Goal: Task Accomplishment & Management: Complete application form

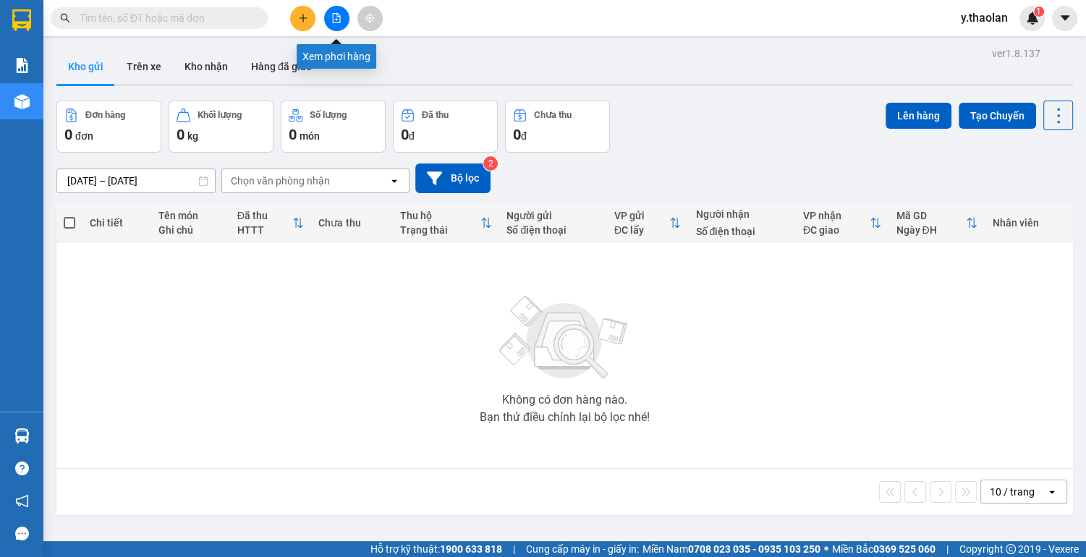
click at [339, 19] on icon "file-add" at bounding box center [337, 18] width 8 height 10
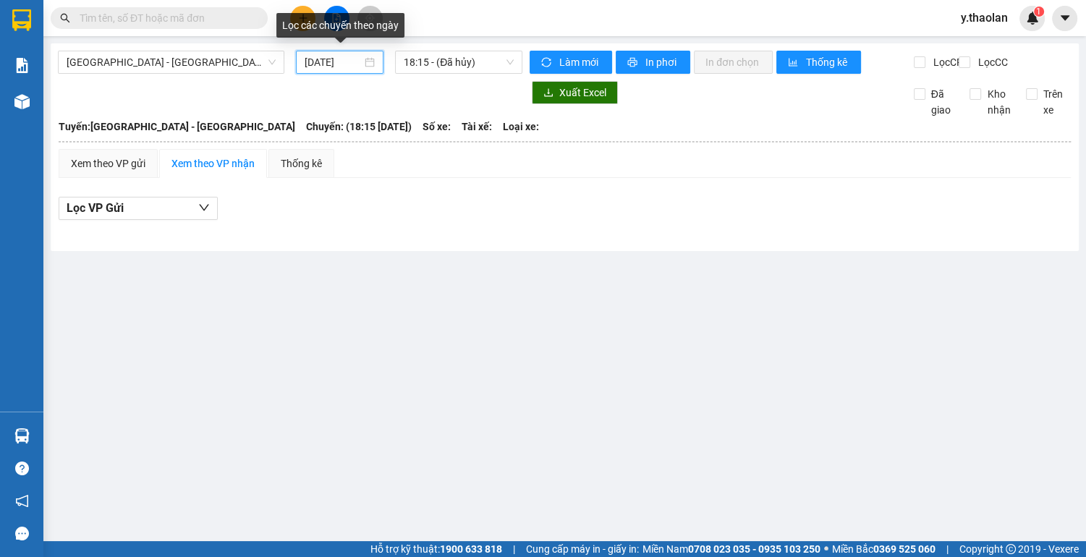
click at [336, 59] on input "[DATE]" at bounding box center [333, 62] width 57 height 16
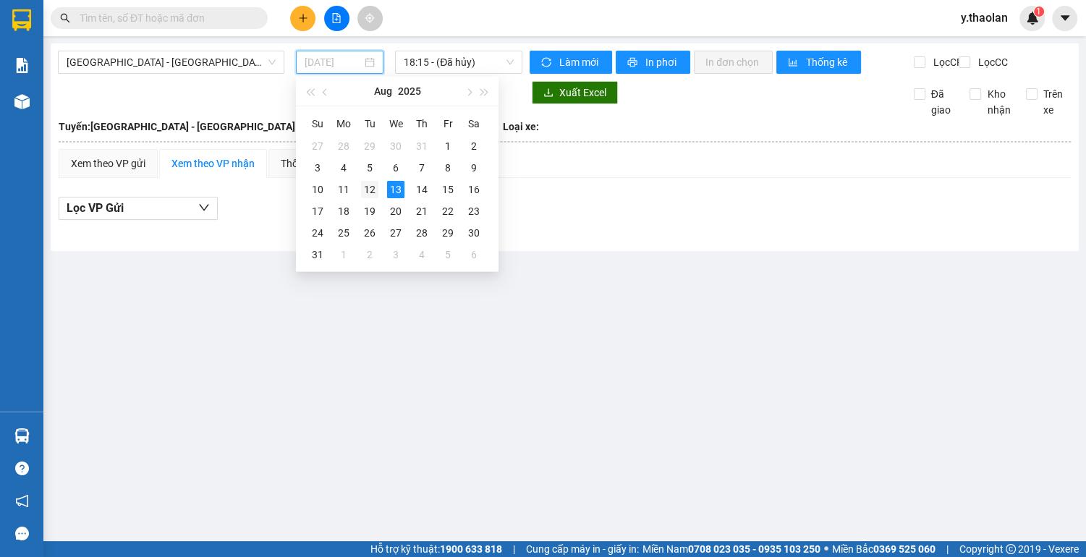
click at [372, 188] on div "12" at bounding box center [369, 189] width 17 height 17
type input "[DATE]"
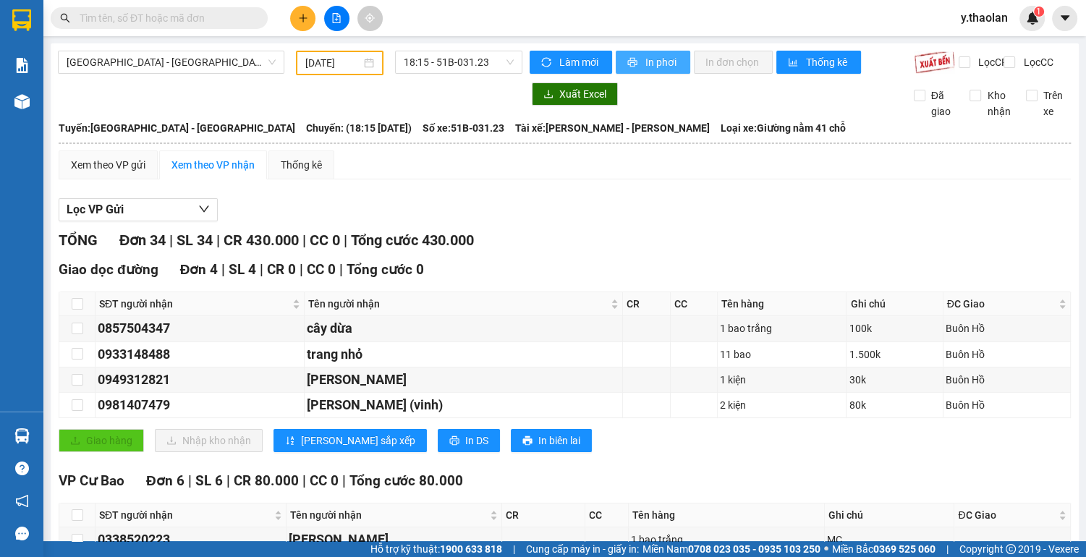
click at [658, 59] on span "In phơi" at bounding box center [662, 62] width 33 height 16
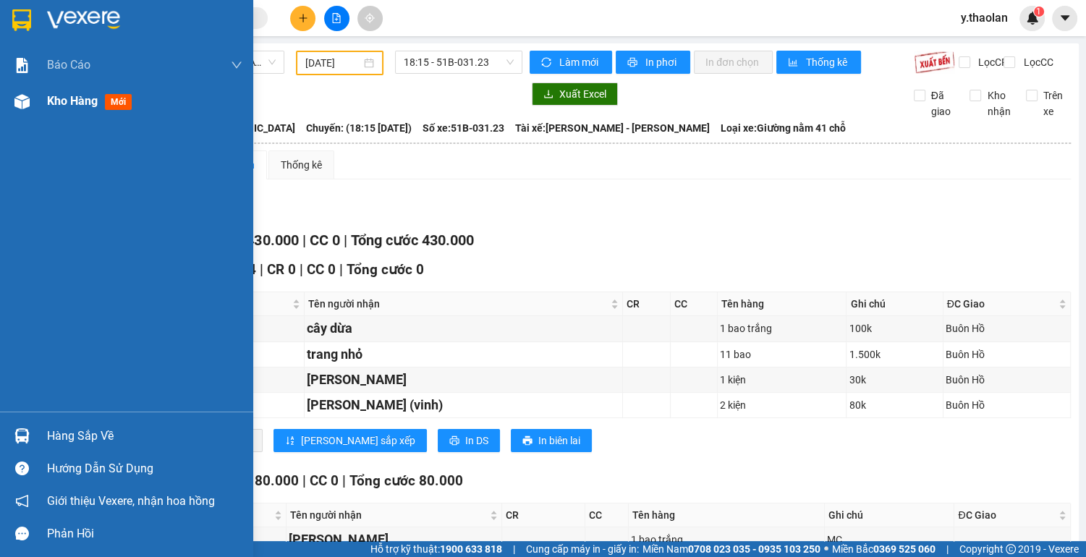
click at [76, 103] on span "Kho hàng" at bounding box center [72, 101] width 51 height 14
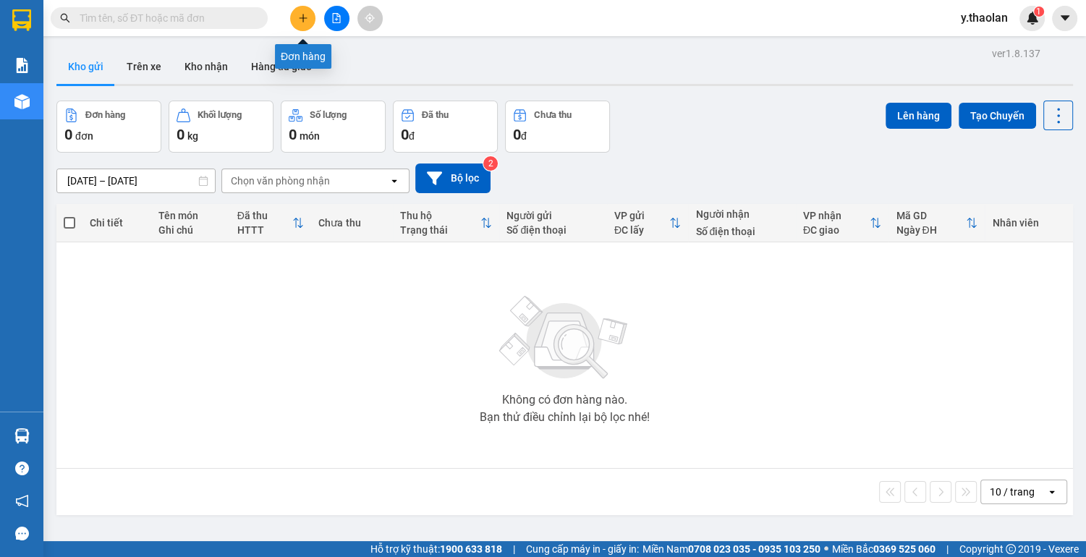
click at [296, 21] on button at bounding box center [302, 18] width 25 height 25
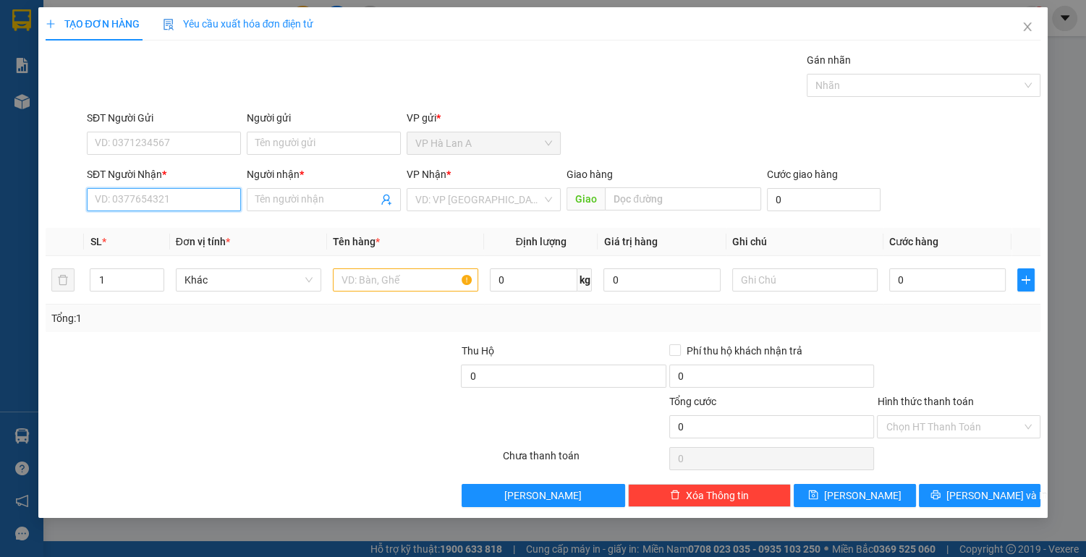
click at [163, 197] on input "SĐT Người Nhận *" at bounding box center [164, 199] width 154 height 23
click at [179, 227] on div "0902418123 - trúc" at bounding box center [164, 228] width 137 height 16
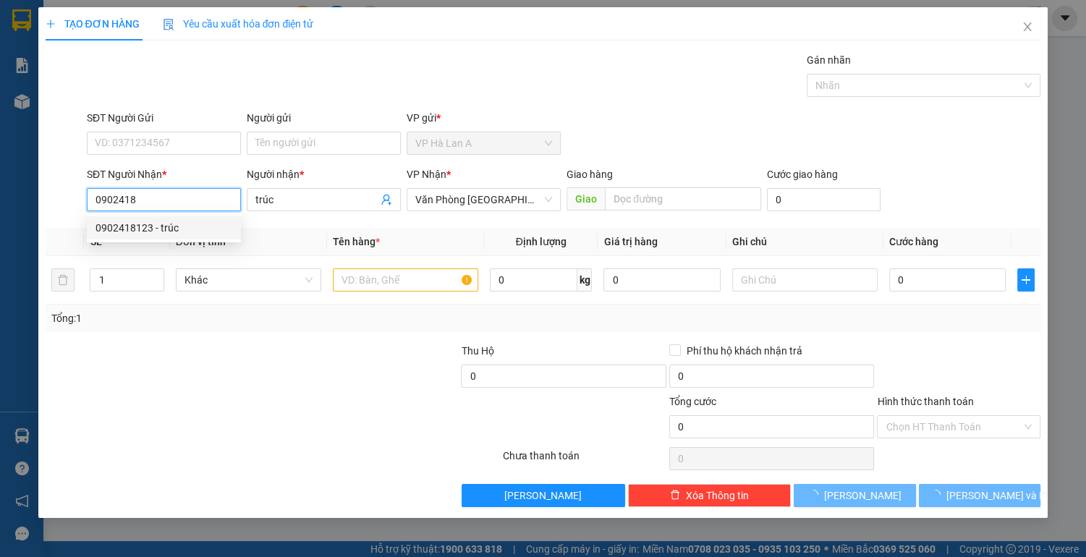
type input "0902418123"
type input "trúc"
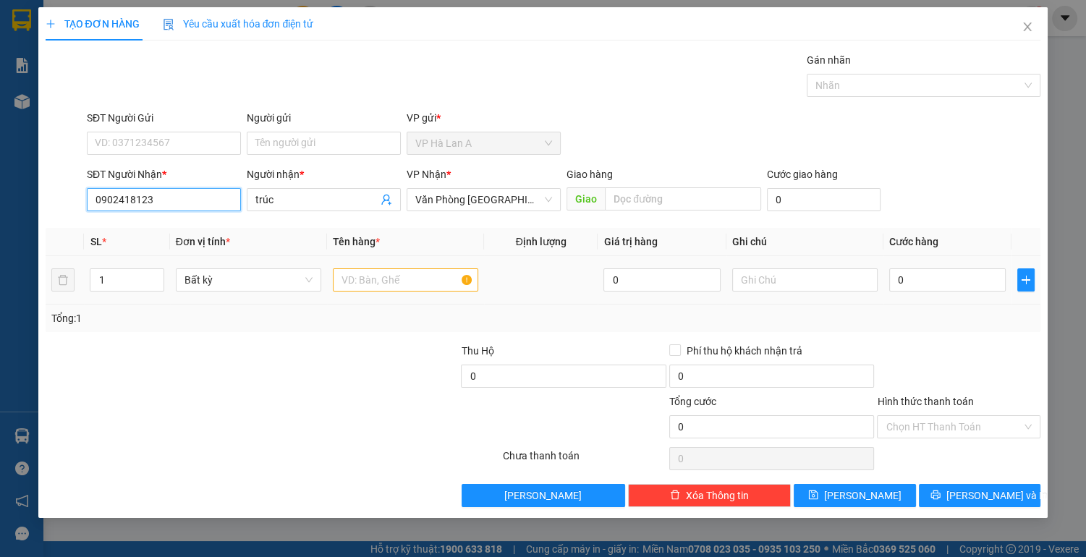
type input "0902418123"
click at [348, 279] on input "text" at bounding box center [405, 280] width 145 height 23
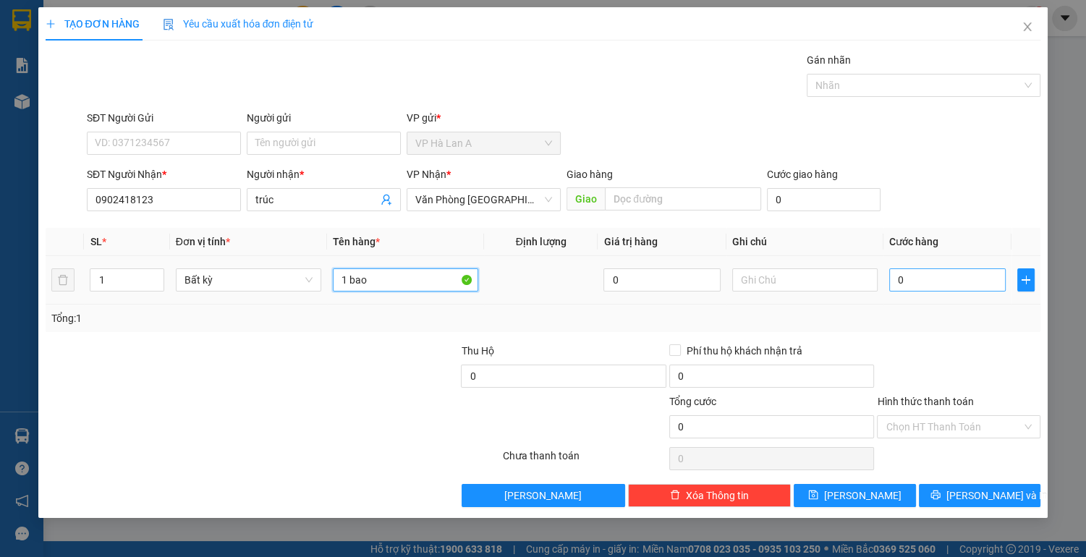
type input "1 bao"
click at [906, 287] on input "0" at bounding box center [947, 280] width 117 height 23
type input "5"
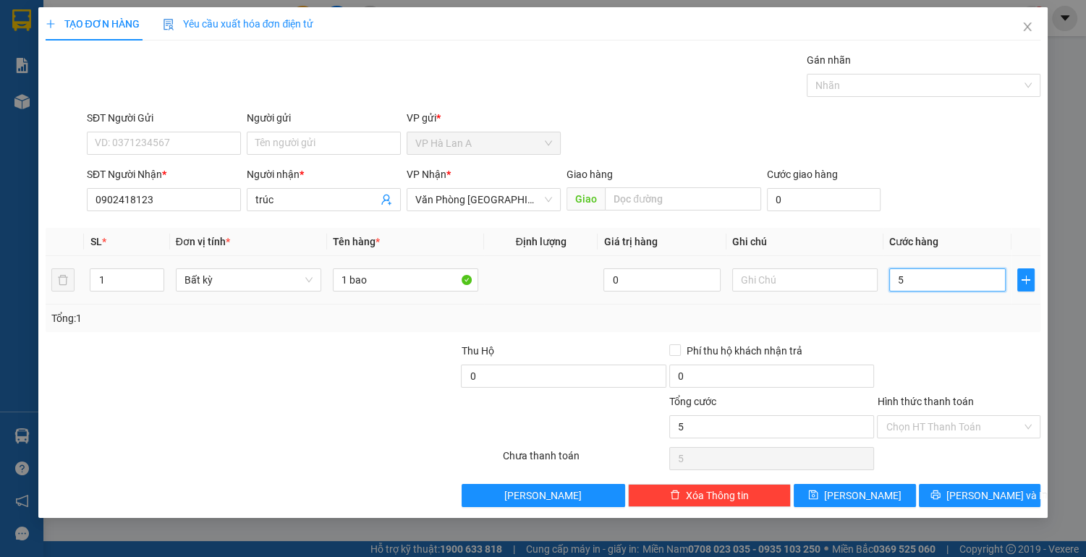
type input "50"
type input "50.000"
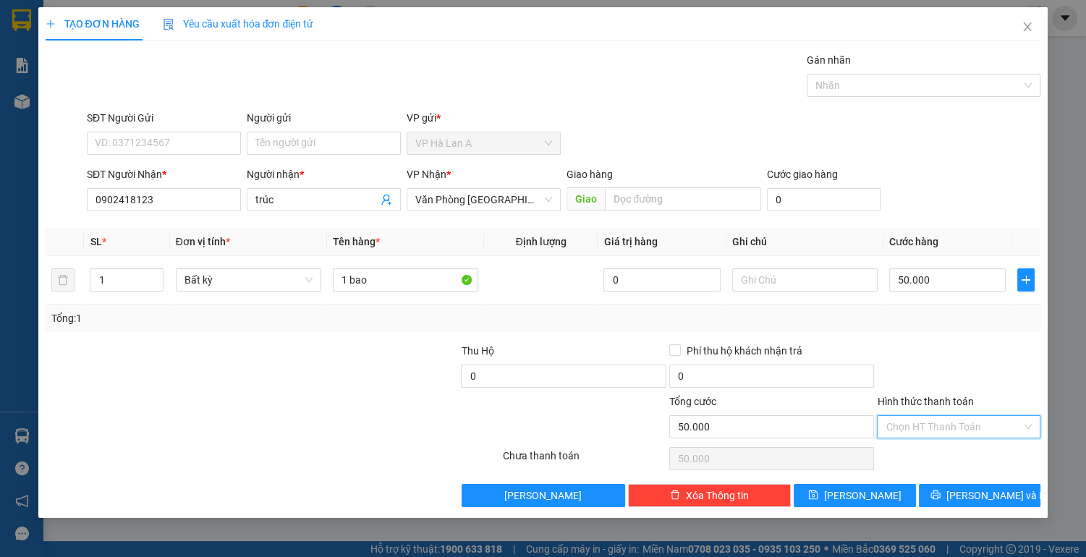
click at [921, 418] on input "Hình thức thanh toán" at bounding box center [954, 427] width 136 height 22
click at [921, 442] on div "Transit Pickup Surcharge Ids Transit Deliver Surcharge Ids Transit Deliver Surc…" at bounding box center [544, 279] width 996 height 455
click at [914, 434] on input "Hình thức thanh toán" at bounding box center [954, 427] width 136 height 22
drag, startPoint x: 923, startPoint y: 455, endPoint x: 894, endPoint y: 465, distance: 31.4
click at [923, 455] on div "Tại văn phòng" at bounding box center [959, 455] width 146 height 16
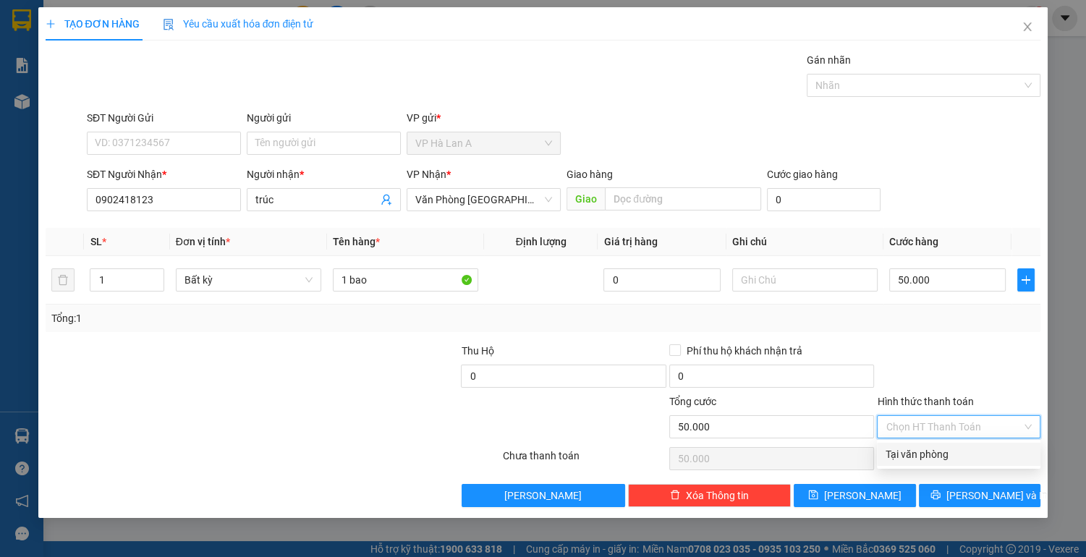
type input "0"
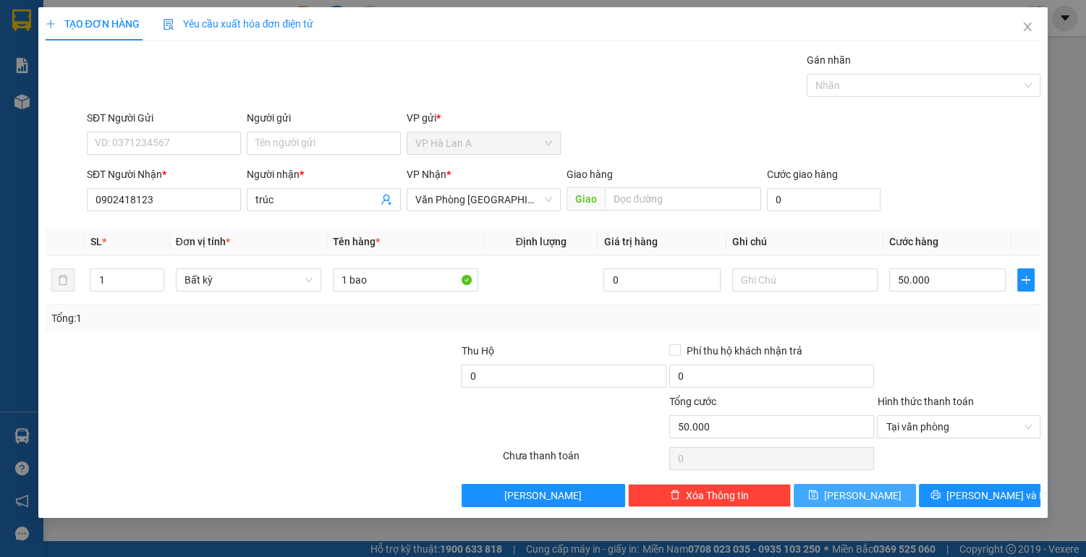
drag, startPoint x: 865, startPoint y: 495, endPoint x: 350, endPoint y: 342, distance: 537.0
click at [865, 495] on span "[PERSON_NAME]" at bounding box center [862, 496] width 77 height 16
type input "0"
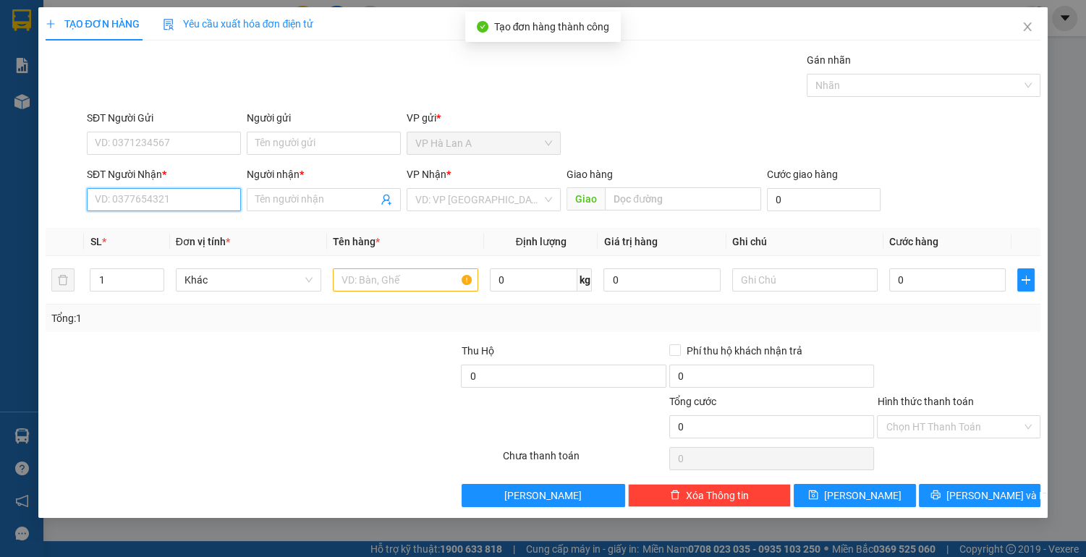
click at [165, 202] on input "SĐT Người Nhận *" at bounding box center [164, 199] width 154 height 23
click at [178, 224] on div "0938840139 - phong" at bounding box center [164, 228] width 137 height 16
type input "0938840139"
type input "phong"
type input "0938840139"
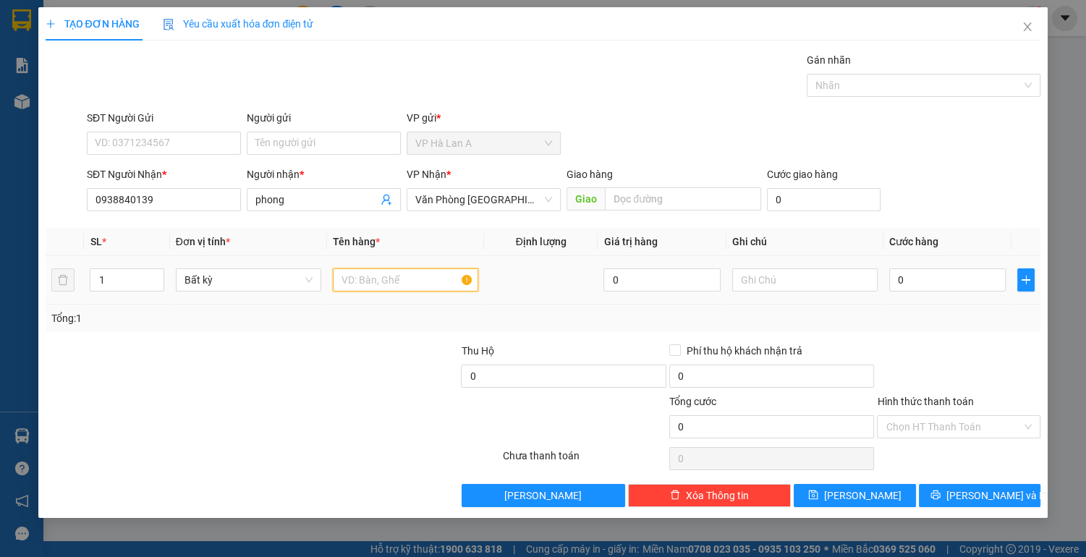
click at [358, 280] on input "text" at bounding box center [405, 280] width 145 height 23
type input "1 bao"
click at [753, 284] on input "text" at bounding box center [804, 280] width 145 height 23
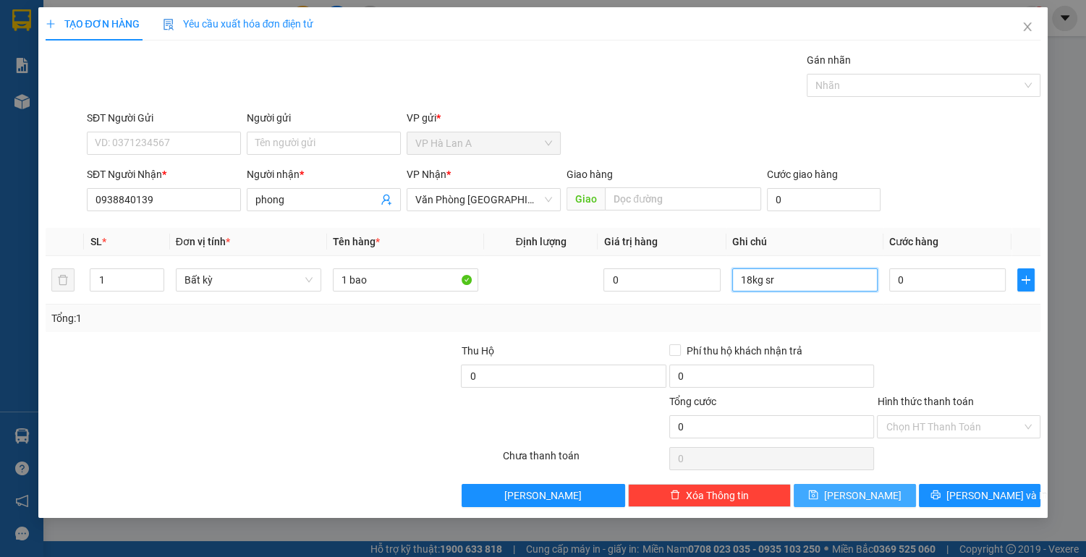
type input "18kg sr"
drag, startPoint x: 857, startPoint y: 494, endPoint x: 850, endPoint y: 477, distance: 18.8
click at [857, 494] on span "[PERSON_NAME]" at bounding box center [862, 496] width 77 height 16
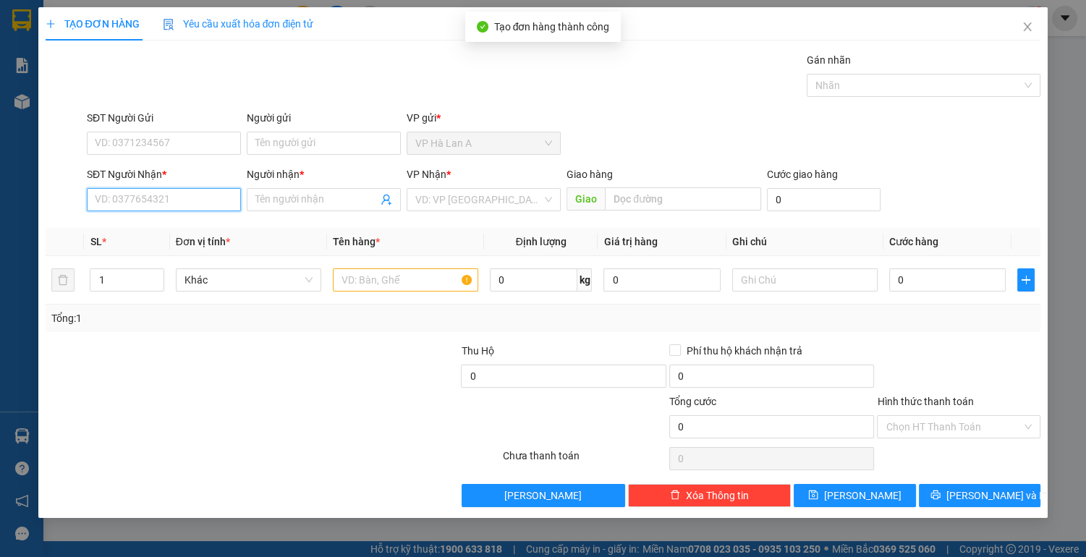
click at [194, 207] on input "SĐT Người Nhận *" at bounding box center [164, 199] width 154 height 23
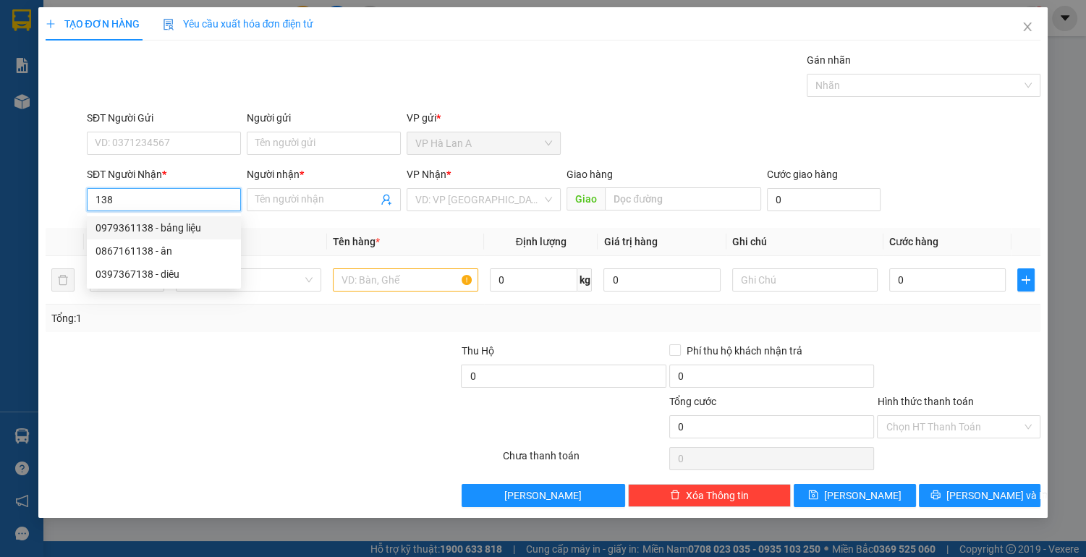
click at [196, 228] on div "0979361138 - bảng liệu" at bounding box center [164, 228] width 137 height 16
type input "0979361138"
type input "bảng liệu"
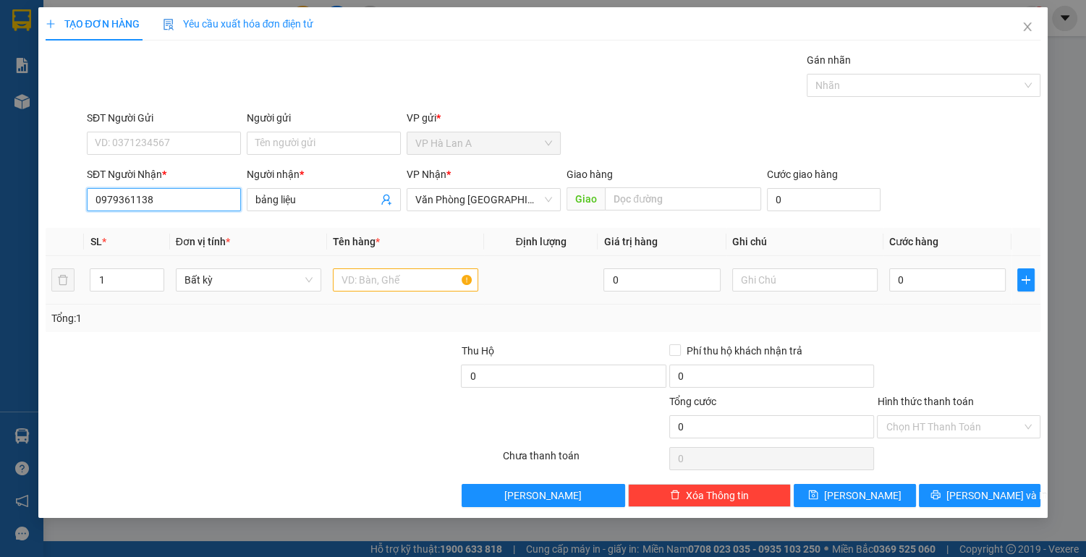
type input "0979361138"
click at [363, 277] on input "text" at bounding box center [405, 280] width 145 height 23
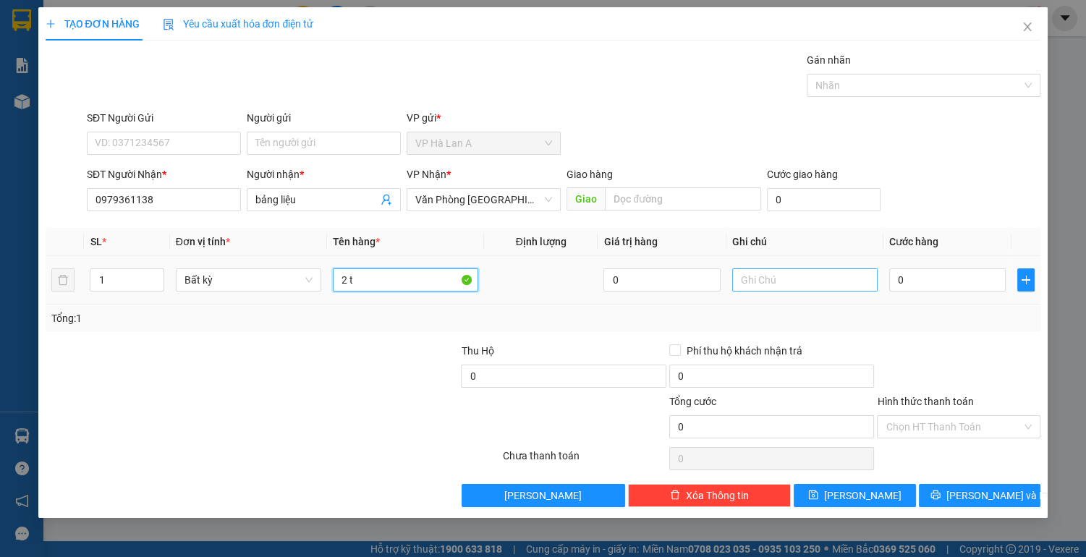
type input "2 t"
click at [785, 287] on input "text" at bounding box center [804, 280] width 145 height 23
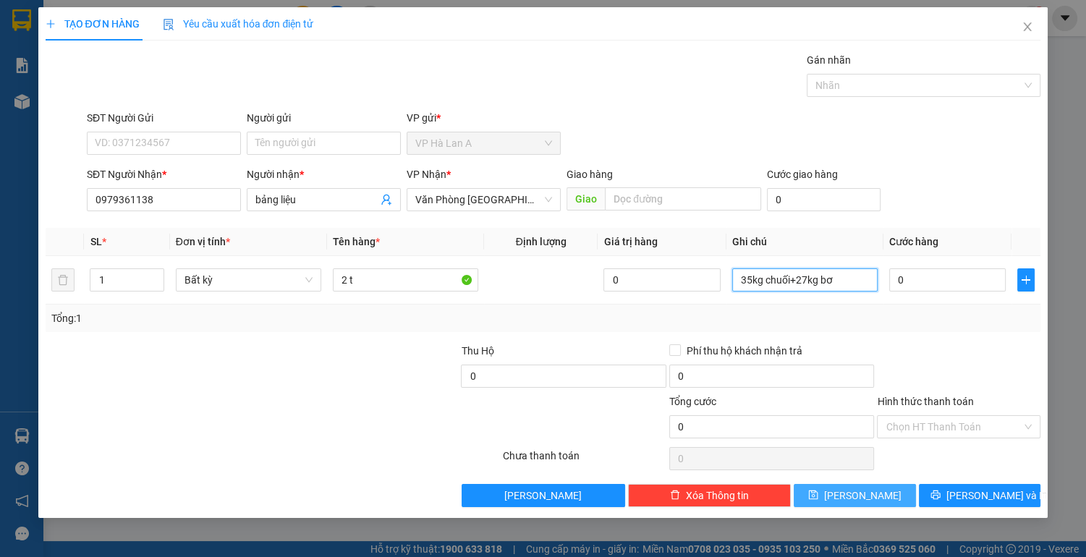
type input "35kg chuối+27kg bơ"
click at [850, 495] on button "[PERSON_NAME]" at bounding box center [855, 495] width 122 height 23
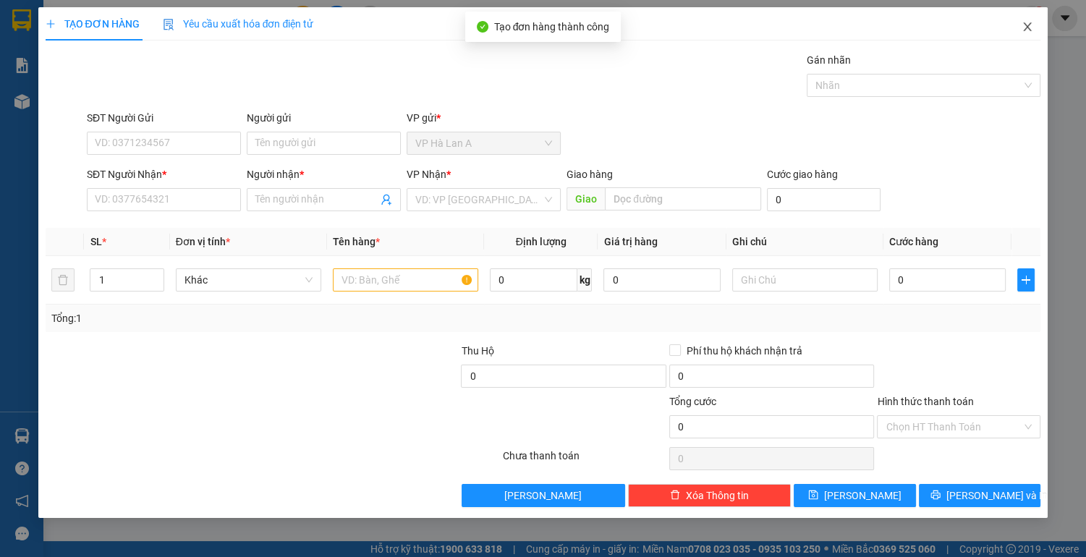
click at [1026, 25] on icon "close" at bounding box center [1028, 26] width 8 height 9
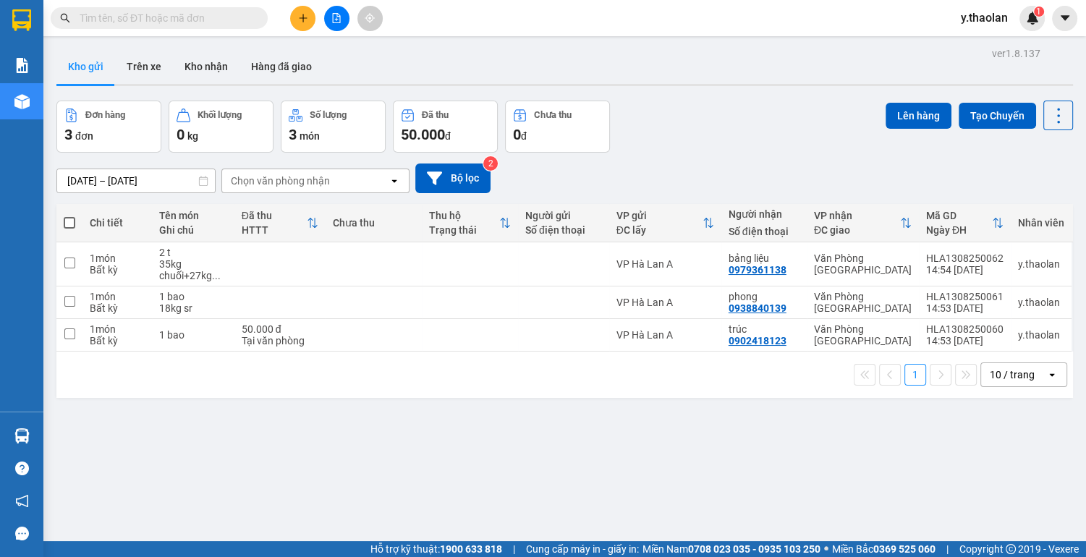
click at [310, 20] on button at bounding box center [302, 18] width 25 height 25
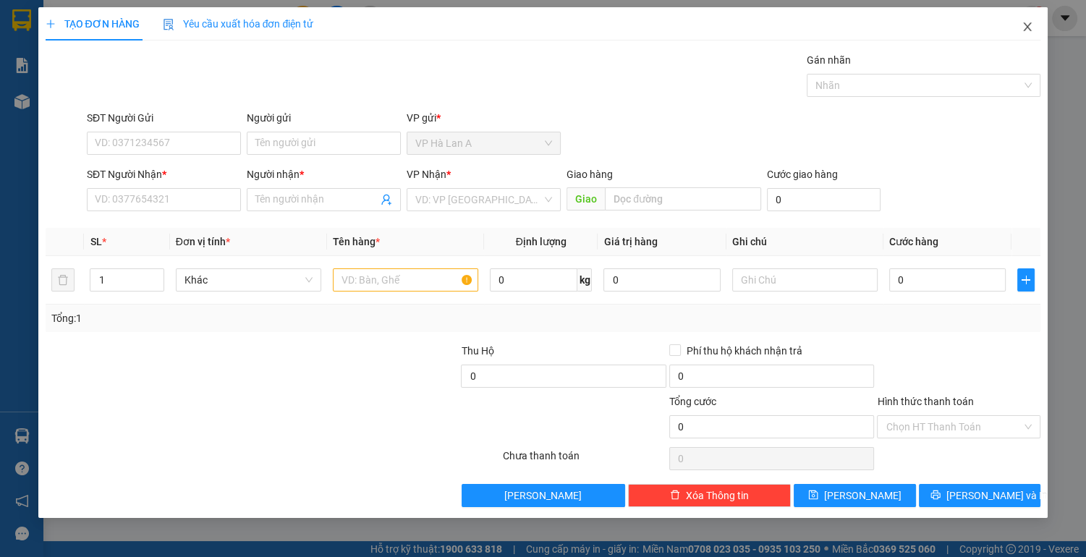
click at [1023, 28] on icon "close" at bounding box center [1028, 27] width 12 height 12
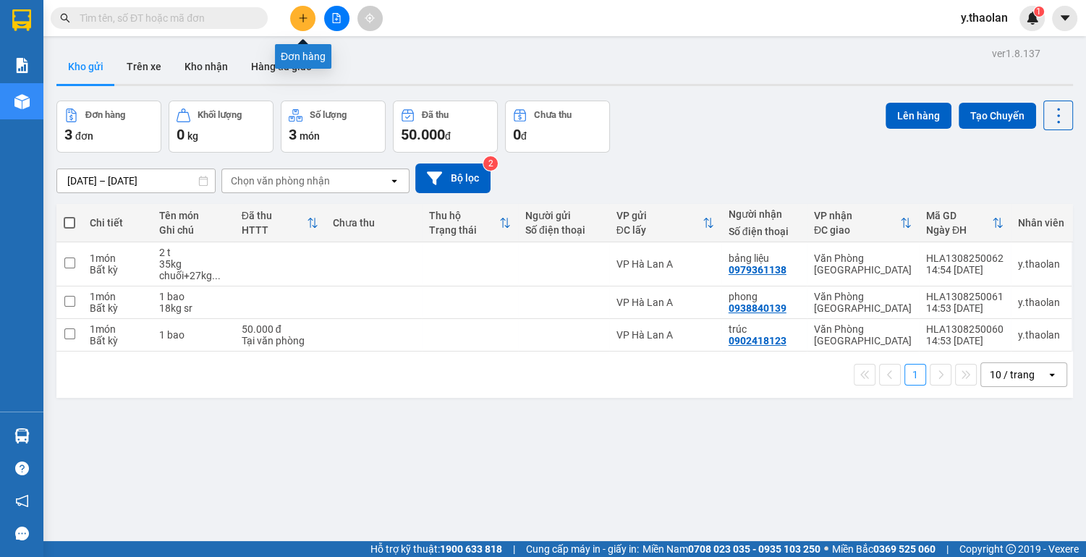
click at [299, 22] on icon "plus" at bounding box center [303, 18] width 10 height 10
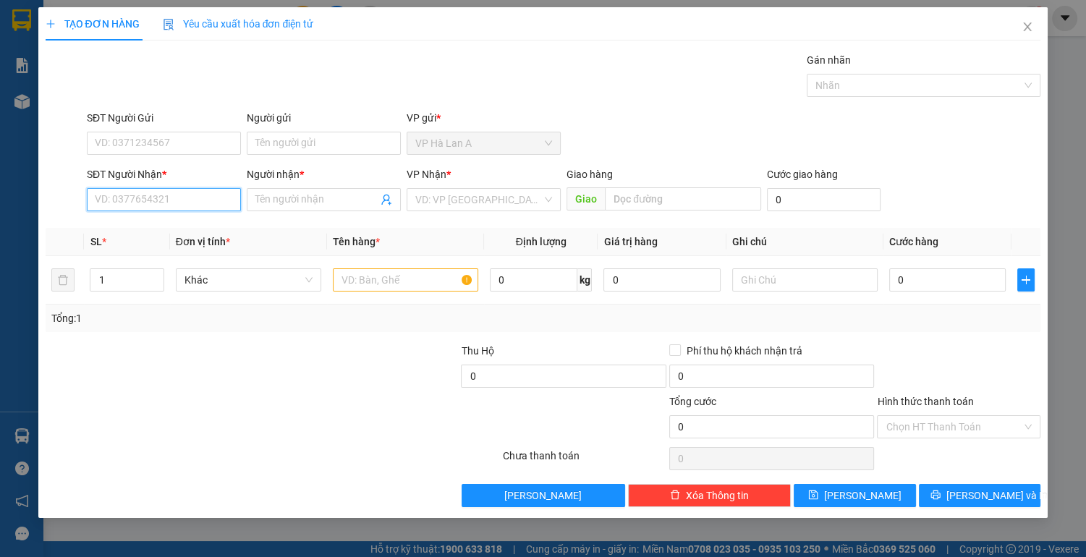
click at [138, 191] on input "SĐT Người Nhận *" at bounding box center [164, 199] width 154 height 23
click at [162, 229] on div "0947514049 - [PERSON_NAME]" at bounding box center [167, 228] width 143 height 16
type input "0947514049"
type input "[PERSON_NAME]"
type input "0947514049"
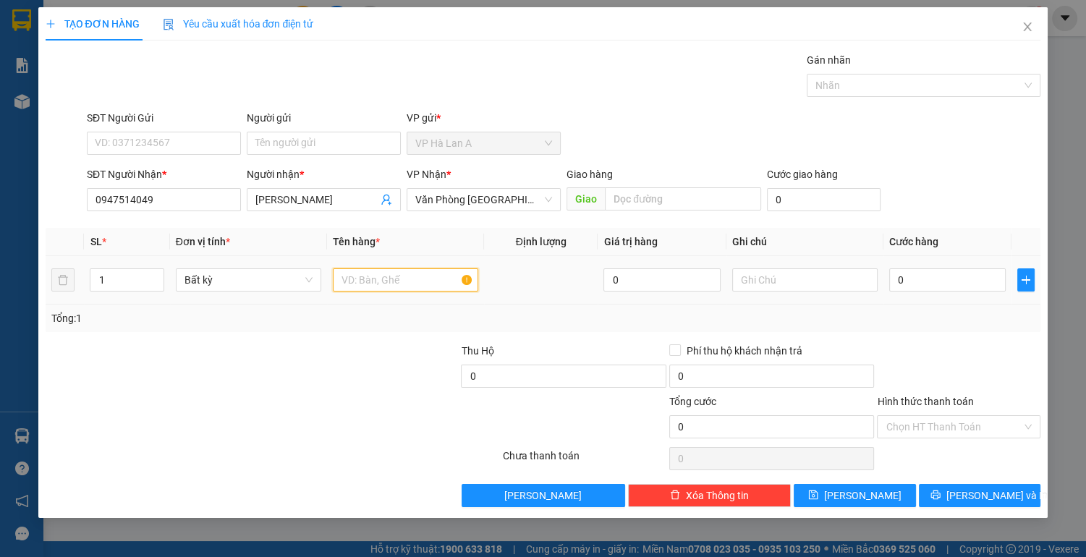
click at [373, 282] on input "text" at bounding box center [405, 280] width 145 height 23
type input "1 t"
click at [737, 283] on input "text" at bounding box center [804, 280] width 145 height 23
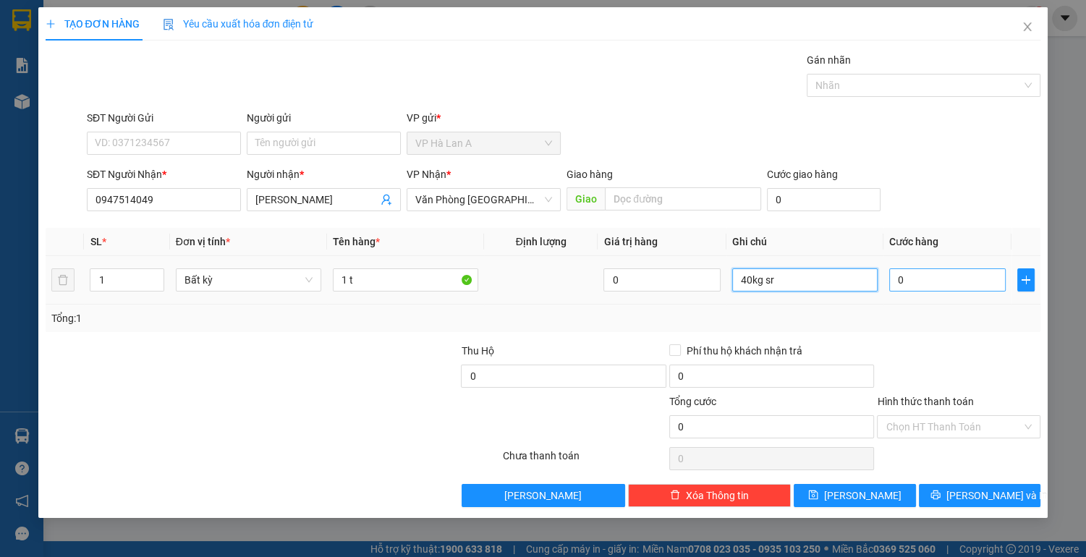
type input "40kg sr"
click at [929, 284] on input "0" at bounding box center [947, 280] width 117 height 23
type input "1"
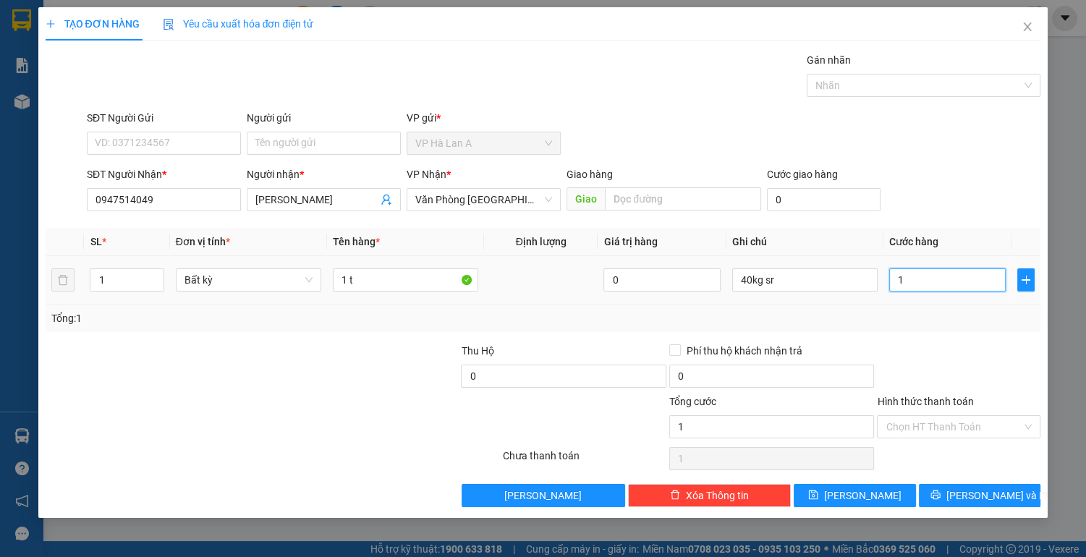
type input "10"
type input "100"
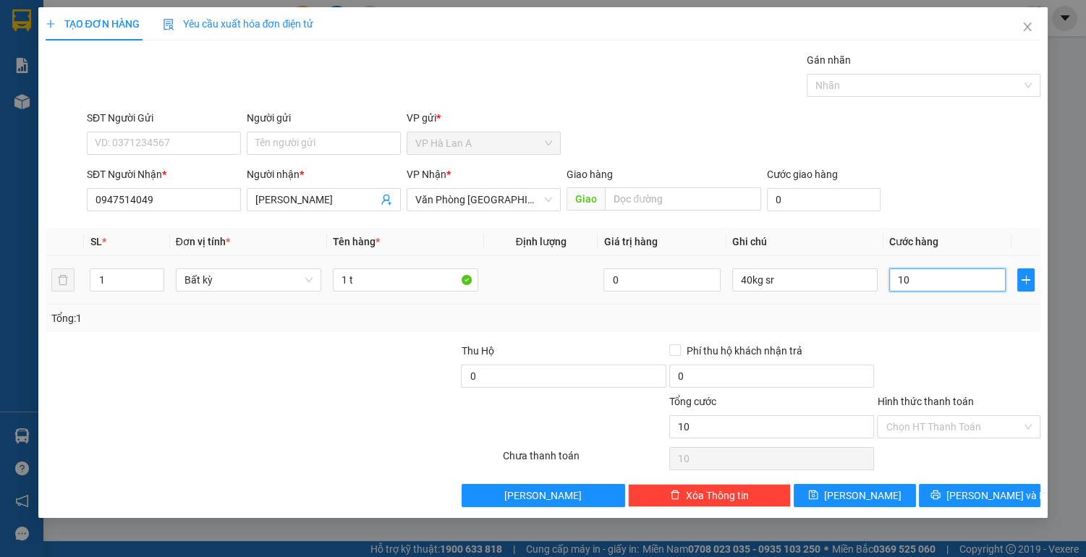
type input "100"
type input "100.000"
click at [932, 417] on input "Hình thức thanh toán" at bounding box center [954, 427] width 136 height 22
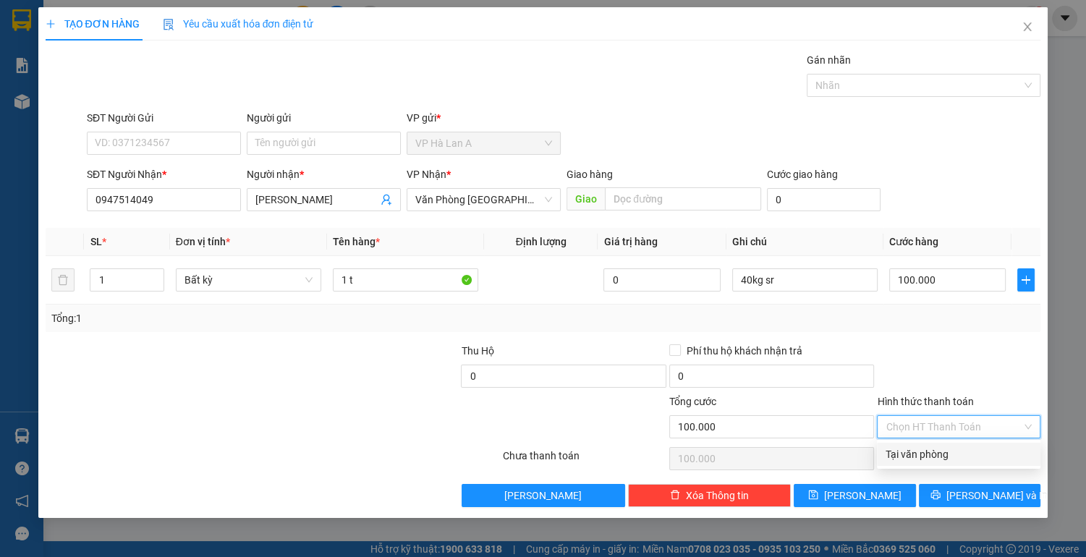
click at [932, 455] on div "Tại văn phòng" at bounding box center [959, 455] width 146 height 16
type input "0"
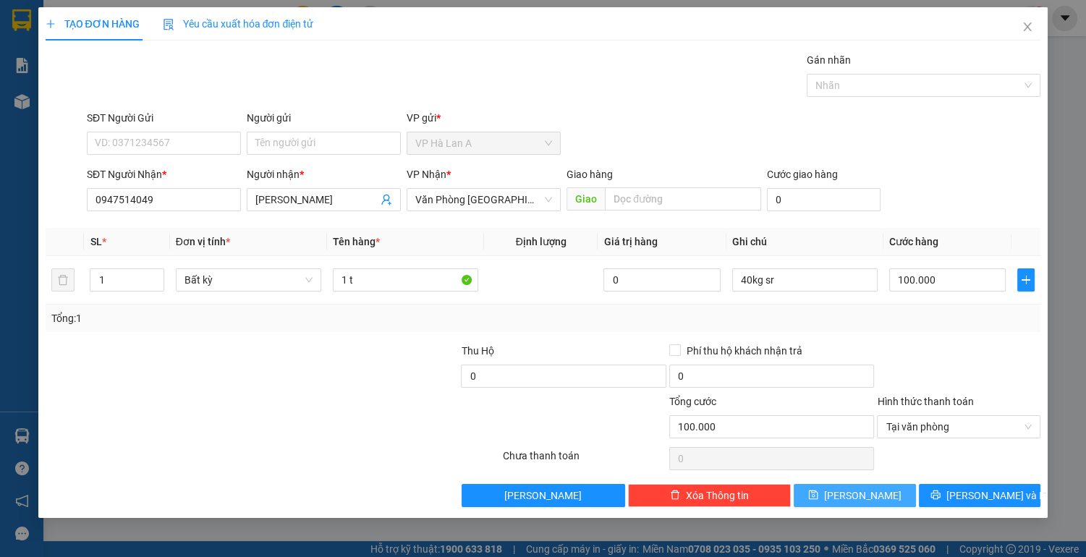
click at [858, 498] on span "[PERSON_NAME]" at bounding box center [862, 496] width 77 height 16
type input "0"
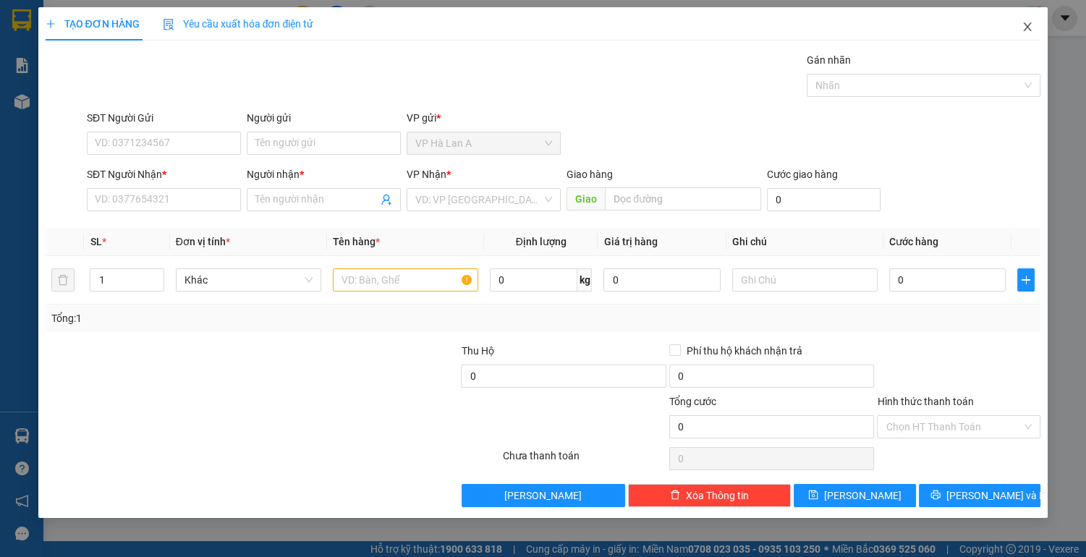
click at [1026, 27] on icon "close" at bounding box center [1028, 27] width 12 height 12
